Goal: Task Accomplishment & Management: Manage account settings

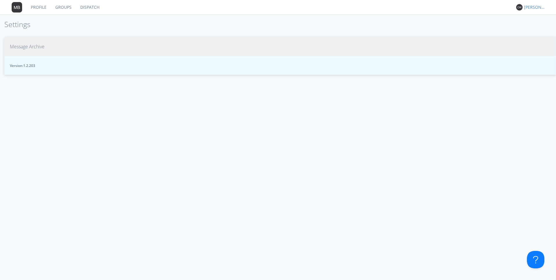
click at [43, 45] on span "Message Archive" at bounding box center [27, 46] width 35 height 7
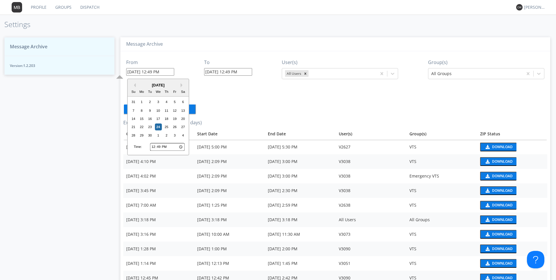
click at [173, 71] on input "[DATE] 12:49 PM" at bounding box center [150, 72] width 48 height 8
click at [142, 127] on div "22" at bounding box center [141, 127] width 7 height 7
type input "[DATE] 12:49 PM"
type input "[DATE] 12:50 PM"
drag, startPoint x: 160, startPoint y: 73, endPoint x: 149, endPoint y: 72, distance: 10.8
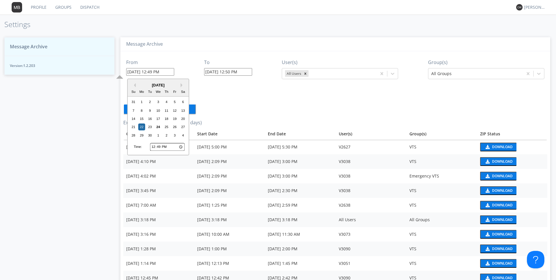
click at [149, 72] on input "[DATE] 12:49 PM" at bounding box center [150, 72] width 48 height 8
click at [153, 146] on input "12:49" at bounding box center [167, 147] width 35 height 8
type input "[DATE] 12:49 PM"
type input "21:49"
type input "[DATE] 9:49 PM"
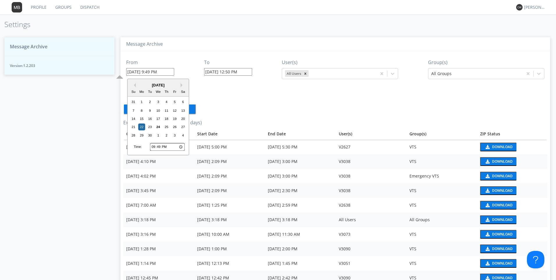
type input "21:04"
type input "[DATE] 9:04 PM"
type input "21:45"
click at [181, 146] on input "21:45" at bounding box center [167, 147] width 35 height 8
type input "[DATE] 9:45 AM"
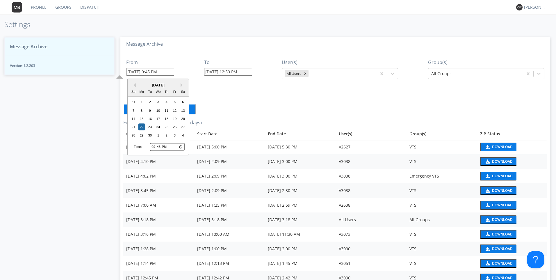
type input "09:45"
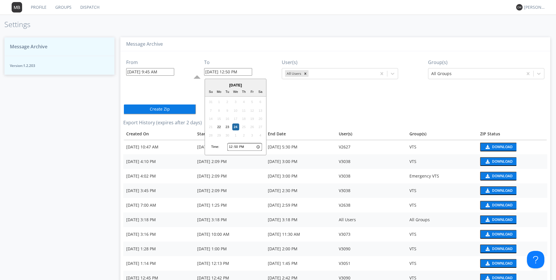
click at [246, 72] on input "[DATE] 12:50 PM" at bounding box center [228, 72] width 48 height 8
click at [219, 126] on div "22" at bounding box center [218, 127] width 7 height 7
type input "[DATE] 12:50 PM"
click at [219, 126] on div "From [DATE] 9:45 AM To [DATE] 12:50 PM [DATE] Su Mo Tu We Th Fr Sa 31 1 2 3 4 5…" at bounding box center [335, 189] width 424 height 277
click at [245, 72] on input "[DATE] 12:50 PM" at bounding box center [228, 72] width 48 height 8
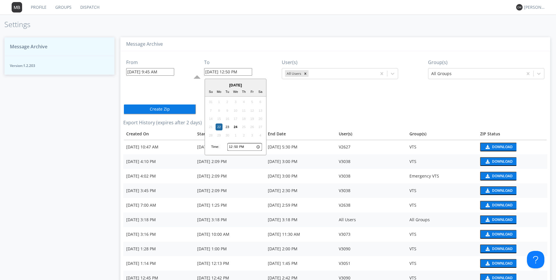
click at [232, 146] on input "12:50" at bounding box center [244, 147] width 35 height 8
type input "13:50"
type input "[DATE] 1:50 PM"
type input "23:50"
type input "[DATE] 11:50 PM"
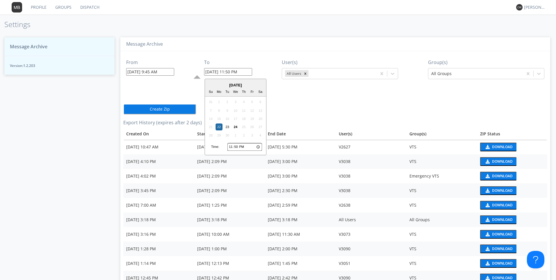
click at [235, 146] on input "23:50" at bounding box center [244, 147] width 35 height 8
type input "23:01"
type input "[DATE] 11:01 PM"
type input "23:11"
type input "[DATE] 11:11 PM"
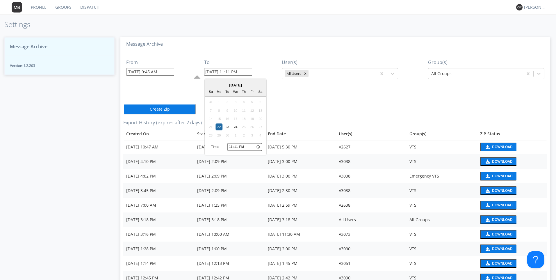
click at [235, 146] on input "23:11" at bounding box center [244, 147] width 35 height 8
type input "23:00"
click at [257, 146] on input "23:00" at bounding box center [244, 147] width 35 height 8
type input "[DATE] 11:00 AM"
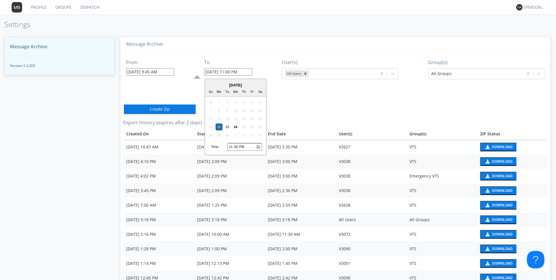
type input "11:00"
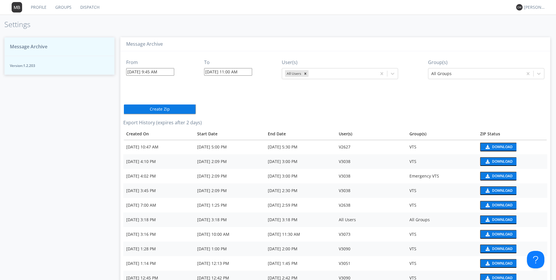
click at [291, 113] on div "From [DATE] 9:45 AM To [DATE] 11:00 AM User(s) All Users Group(s) All Groups Cr…" at bounding box center [335, 189] width 424 height 277
click at [392, 75] on icon at bounding box center [392, 74] width 6 height 6
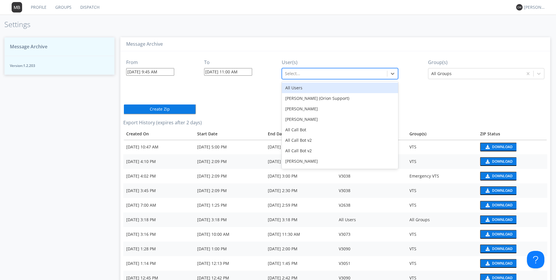
click at [394, 84] on div "All Users" at bounding box center [340, 88] width 116 height 10
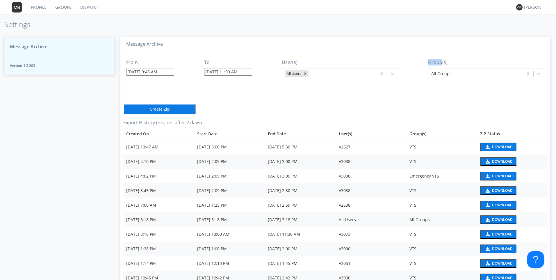
click at [394, 85] on div "From [DATE] 9:45 AM To [DATE] 11:00 AM User(s) All Users Group(s) All Groups Cr…" at bounding box center [335, 189] width 424 height 277
drag, startPoint x: 394, startPoint y: 85, endPoint x: 389, endPoint y: 75, distance: 10.4
click at [389, 75] on icon at bounding box center [392, 74] width 6 height 6
drag, startPoint x: 397, startPoint y: 83, endPoint x: 395, endPoint y: 115, distance: 32.1
click at [395, 115] on div "From [DATE] 9:45 AM To [DATE] 11:00 AM User(s) All Users Group(s) All Groups Cr…" at bounding box center [335, 189] width 424 height 277
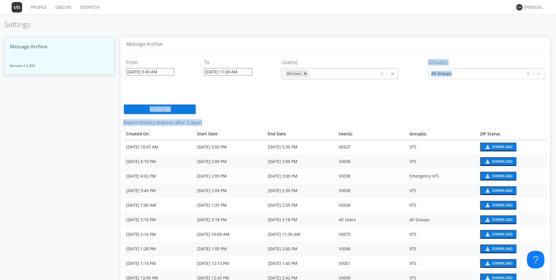
drag, startPoint x: 395, startPoint y: 115, endPoint x: 391, endPoint y: 73, distance: 42.3
click at [391, 73] on icon at bounding box center [392, 74] width 6 height 6
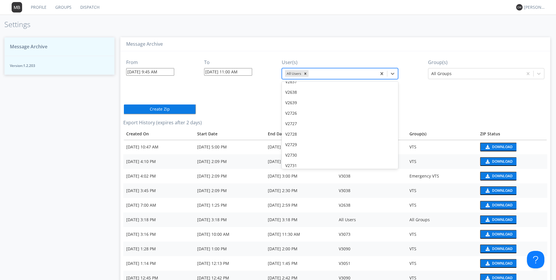
scroll to position [7199, 0]
click at [297, 157] on div "V2734" at bounding box center [340, 162] width 116 height 10
click at [303, 73] on icon "Remove All Users" at bounding box center [305, 73] width 4 height 4
click at [536, 74] on icon at bounding box center [539, 74] width 6 height 6
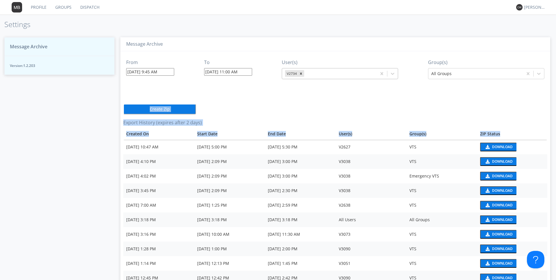
drag, startPoint x: 542, startPoint y: 96, endPoint x: 539, endPoint y: 130, distance: 35.0
click at [539, 130] on div "From [DATE] 9:45 AM To [DATE] 11:00 AM User(s) V2734 Group(s) All Groups Create…" at bounding box center [335, 189] width 424 height 277
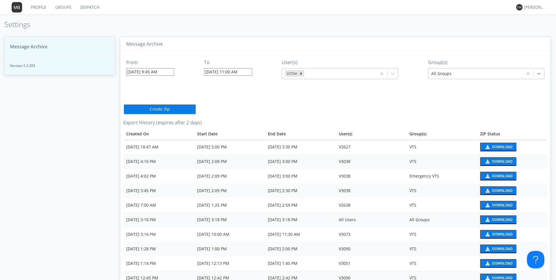
click at [538, 72] on icon at bounding box center [539, 74] width 6 height 6
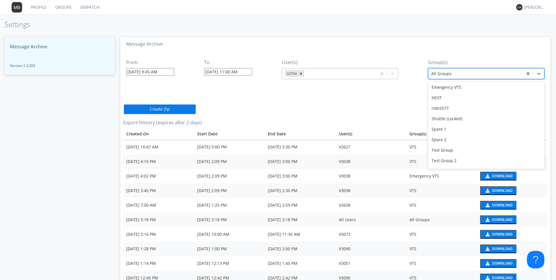
scroll to position [51, 0]
click at [445, 143] on div "VTS" at bounding box center [486, 141] width 116 height 10
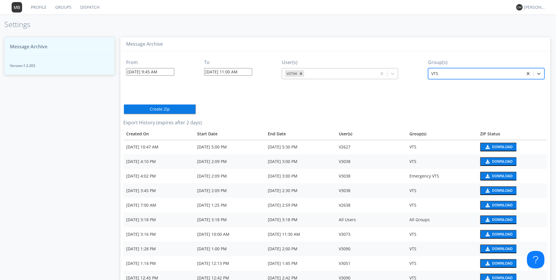
click at [175, 108] on button "Create Zip" at bounding box center [159, 109] width 73 height 10
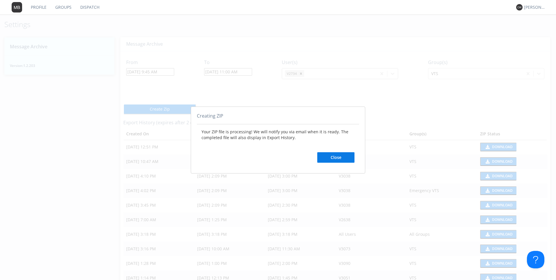
click at [331, 157] on button "Close" at bounding box center [335, 157] width 37 height 10
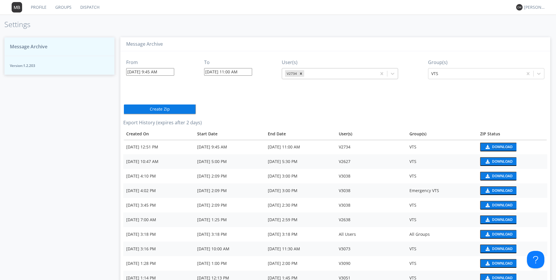
click at [488, 146] on button "Download" at bounding box center [498, 146] width 36 height 9
click at [393, 75] on icon at bounding box center [392, 74] width 6 height 6
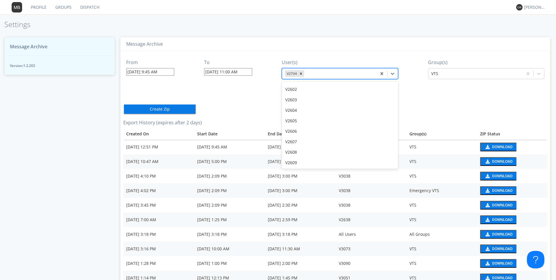
scroll to position [7094, 0]
click at [306, 94] on div "V2630" at bounding box center [340, 99] width 116 height 10
click at [300, 74] on icon "Remove V2734" at bounding box center [301, 73] width 2 height 2
click at [300, 74] on div at bounding box center [334, 73] width 99 height 7
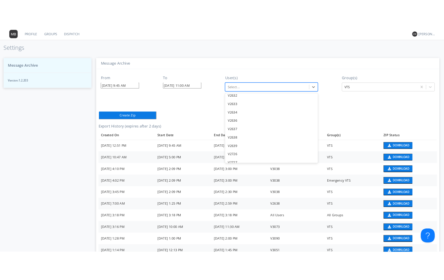
scroll to position [7054, 0]
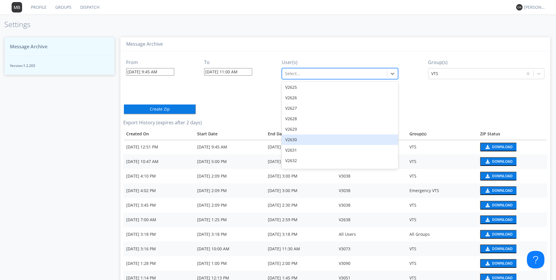
click at [297, 134] on div "V2630" at bounding box center [340, 139] width 116 height 10
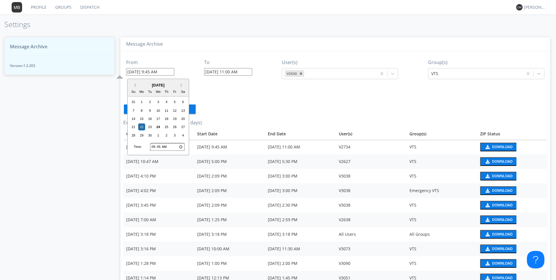
click at [169, 71] on input "[DATE] 9:45 AM" at bounding box center [150, 72] width 48 height 8
click at [153, 146] on input "09:45" at bounding box center [167, 147] width 35 height 8
type input "[DATE] 1:19 PM"
type input "04:45"
type input "[DATE] 4:45 AM"
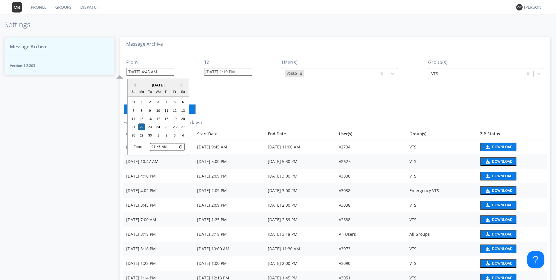
click at [159, 147] on input "04:45" at bounding box center [167, 147] width 35 height 8
type input "04:03"
type input "[DATE] 4:03 AM"
type input "04:30"
type input "[DATE] 4:30 AM"
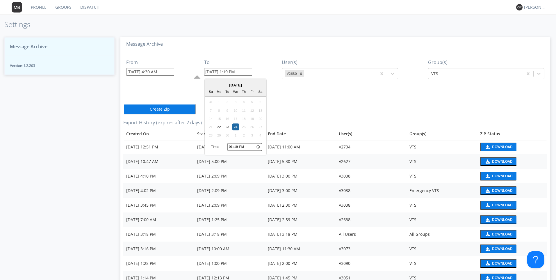
click at [249, 72] on input "[DATE] 1:19 PM" at bounding box center [228, 72] width 48 height 8
click at [219, 126] on div "22" at bounding box center [218, 127] width 7 height 7
type input "[DATE] 1:19 PM"
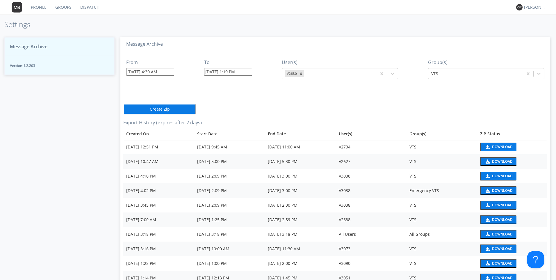
click at [244, 71] on input "[DATE] 1:19 PM" at bounding box center [228, 72] width 48 height 8
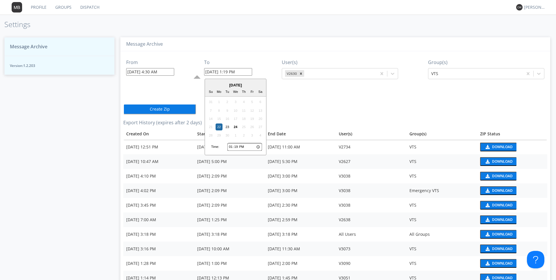
click at [230, 148] on input "13:19" at bounding box center [244, 147] width 35 height 8
type input "17:19"
type input "[DATE] 5:19 PM"
type input "17:03"
type input "[DATE] 5:03 PM"
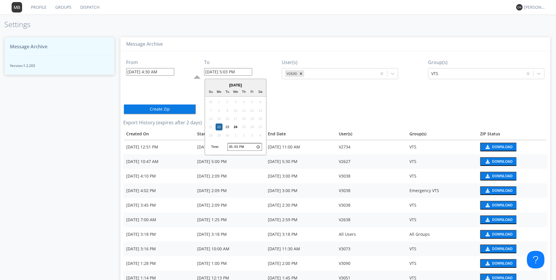
type input "17:30"
type input "[DATE] 5:30 PM"
click at [307, 112] on div "From [DATE] 4:30 AM To [DATE] 5:30 PM [DATE] Su Mo Tu We Th Fr Sa 31 1 2 3 4 5 …" at bounding box center [335, 197] width 424 height 292
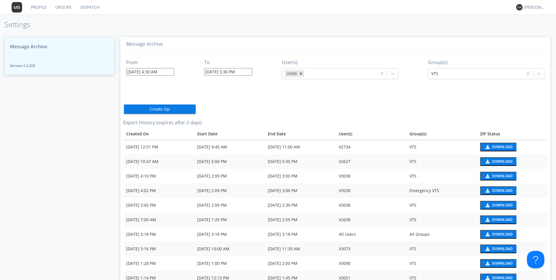
click at [183, 110] on button "Create Zip" at bounding box center [159, 109] width 73 height 10
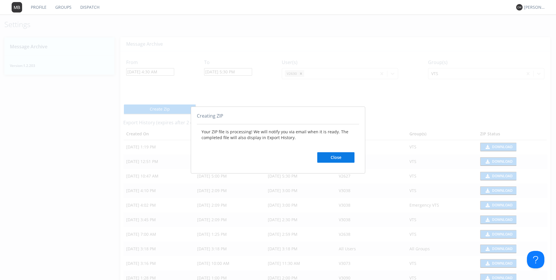
click at [333, 155] on button "Close" at bounding box center [335, 157] width 37 height 10
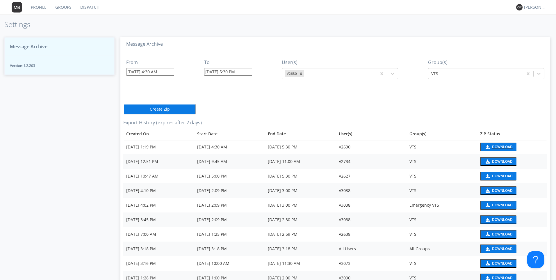
click at [492, 145] on div "Download" at bounding box center [502, 146] width 21 height 3
